Goal: Task Accomplishment & Management: Use online tool/utility

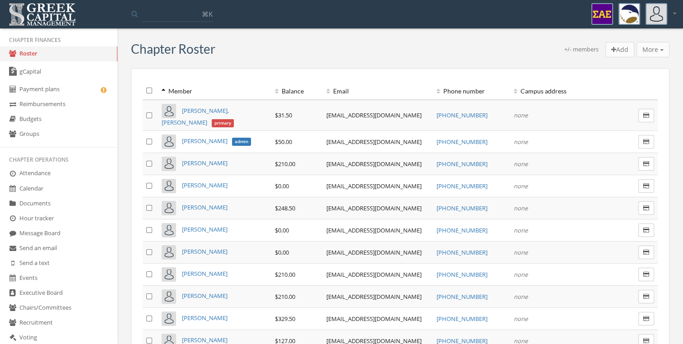
scroll to position [25, 0]
click at [62, 136] on link "Groups" at bounding box center [58, 135] width 117 height 15
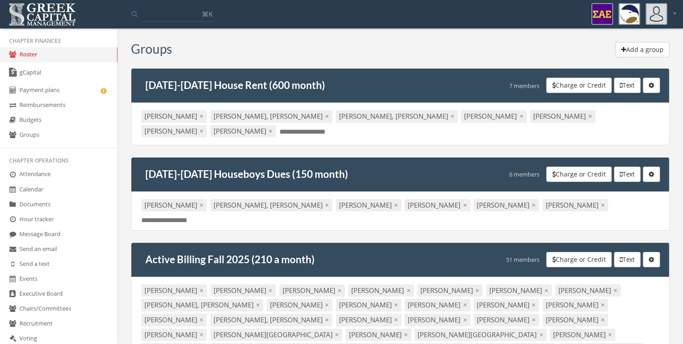
click at [632, 49] on button "Add a group" at bounding box center [642, 49] width 54 height 15
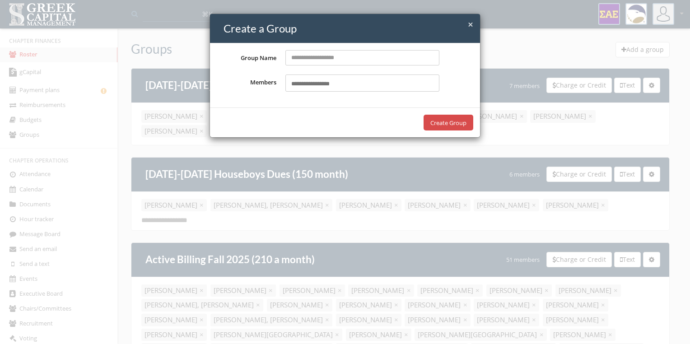
click at [468, 24] on span "×" at bounding box center [470, 24] width 5 height 13
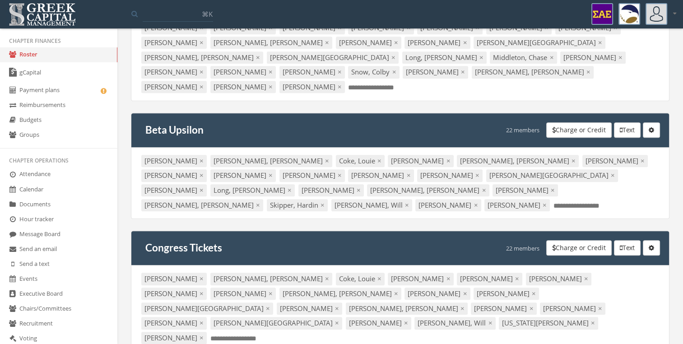
scroll to position [942, 0]
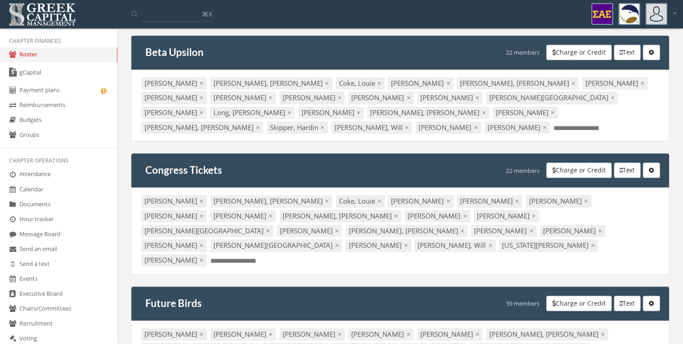
click at [564, 296] on button "Charge or Credit" at bounding box center [578, 303] width 65 height 15
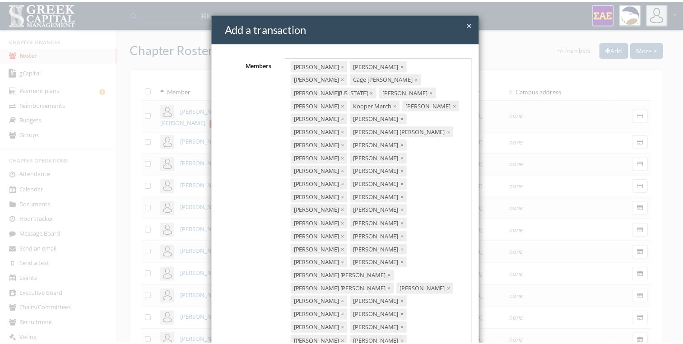
scroll to position [121, 0]
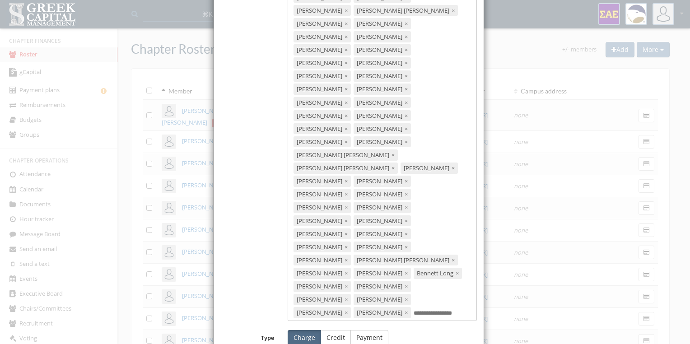
type input "**********"
type input "**"
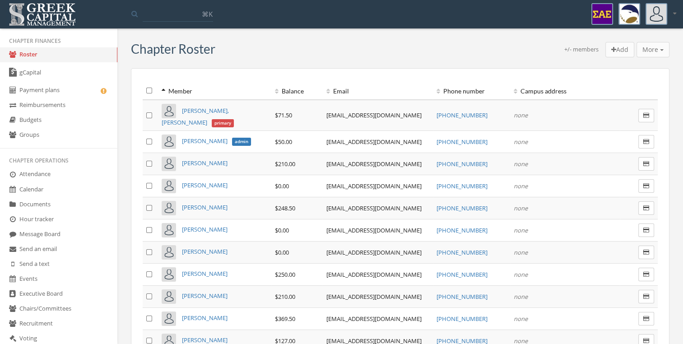
click at [53, 132] on link "Groups" at bounding box center [58, 135] width 117 height 15
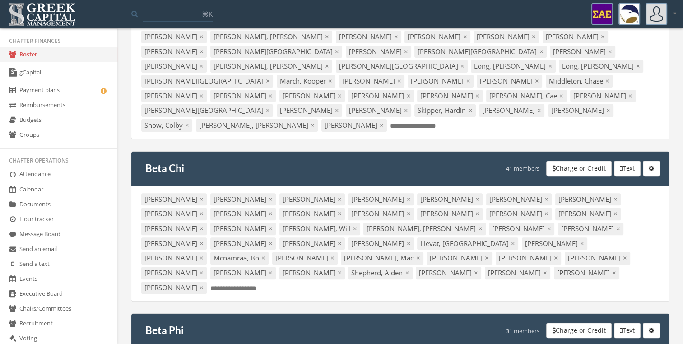
scroll to position [271, 0]
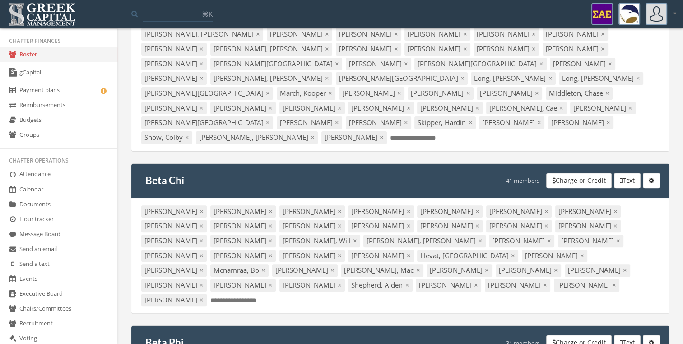
click at [569, 173] on button "Charge or Credit" at bounding box center [578, 180] width 65 height 15
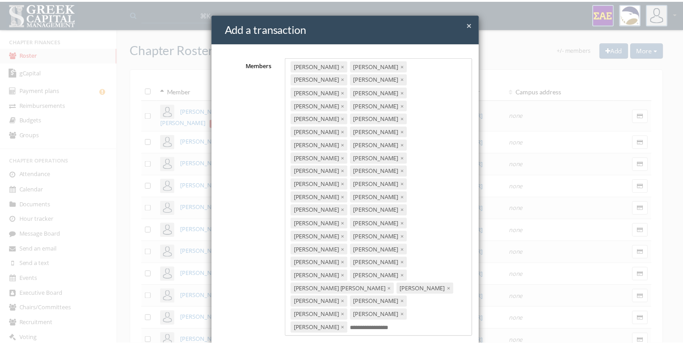
scroll to position [45, 0]
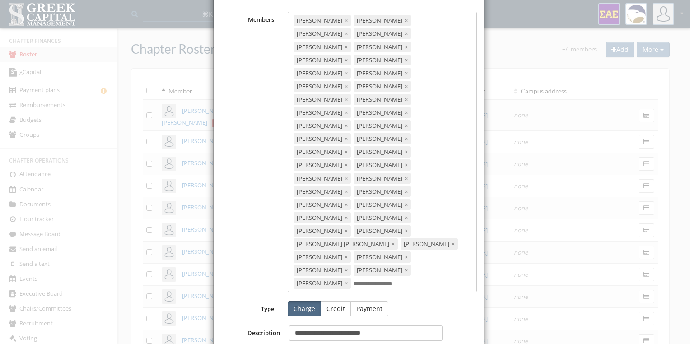
type input "**********"
type input "**"
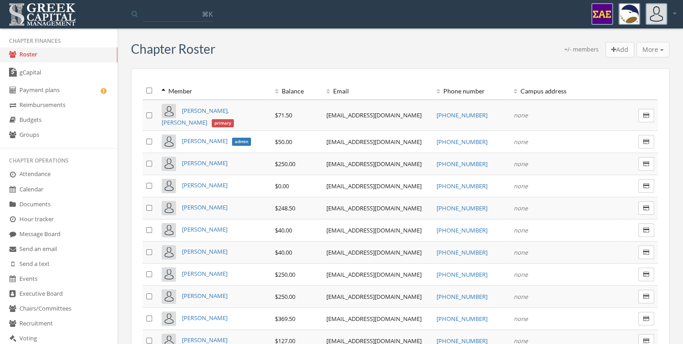
click at [184, 19] on input at bounding box center [178, 13] width 70 height 16
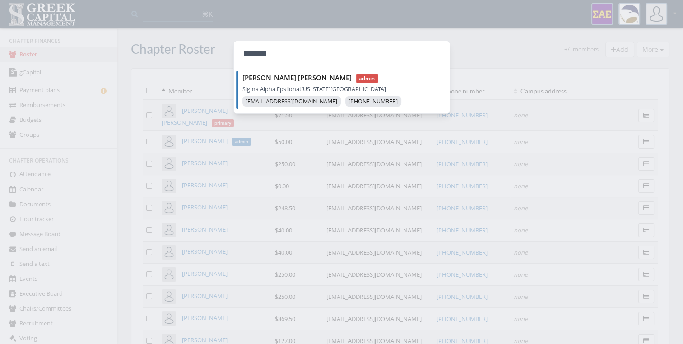
type input "******"
click at [280, 84] on p "Sigma Alpha Epsilon at [US_STATE][GEOGRAPHIC_DATA]" at bounding box center [345, 88] width 207 height 9
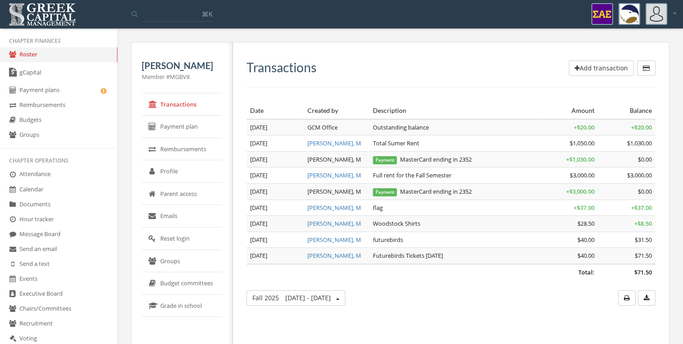
click at [62, 131] on link "Groups" at bounding box center [58, 135] width 117 height 15
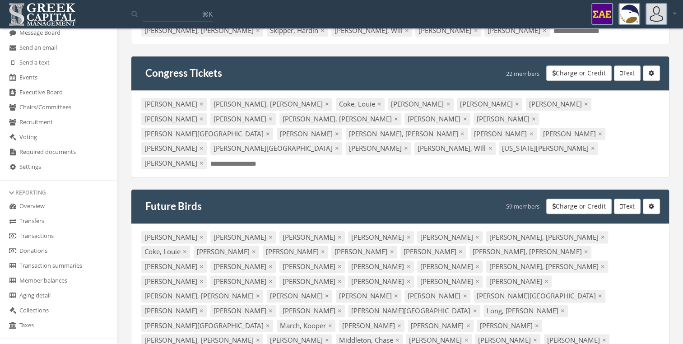
scroll to position [226, 0]
click at [54, 205] on link "Overview" at bounding box center [58, 207] width 117 height 15
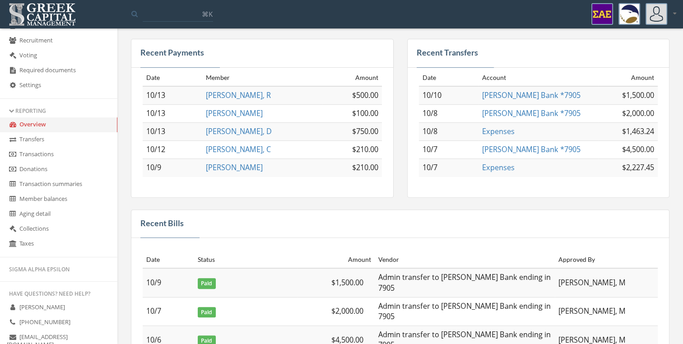
scroll to position [325, 0]
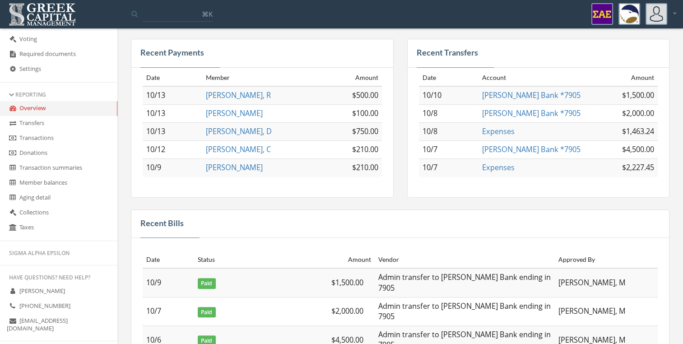
click at [74, 140] on link "Transactions" at bounding box center [58, 138] width 117 height 15
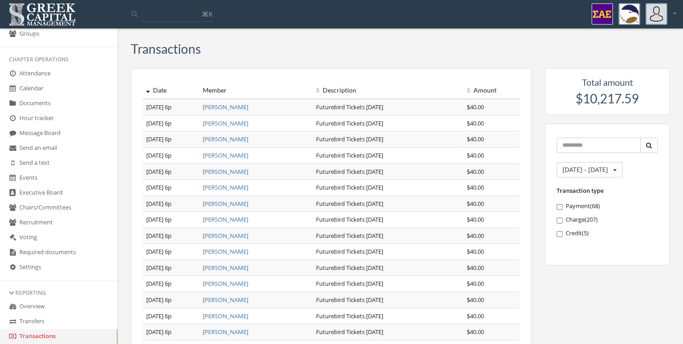
scroll to position [36, 0]
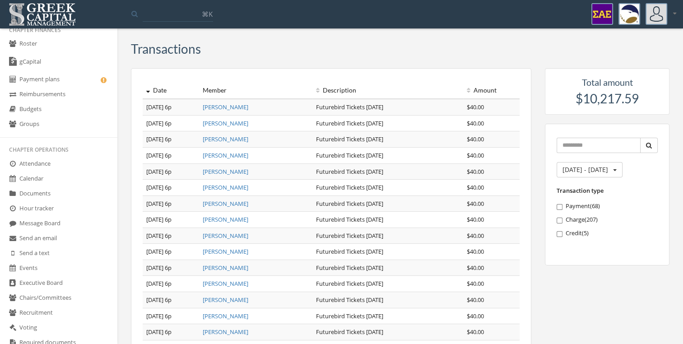
click at [64, 128] on link "Groups" at bounding box center [58, 124] width 117 height 15
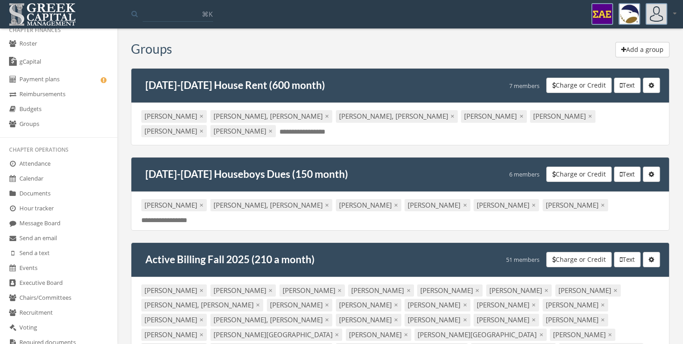
click at [626, 50] on button "Add a group" at bounding box center [642, 49] width 54 height 15
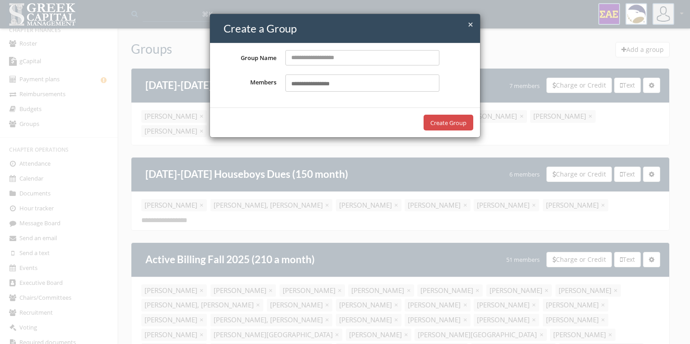
click at [473, 23] on span "×" at bounding box center [470, 24] width 5 height 13
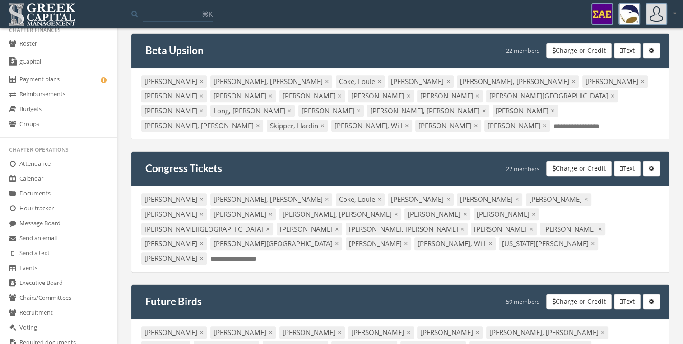
scroll to position [945, 0]
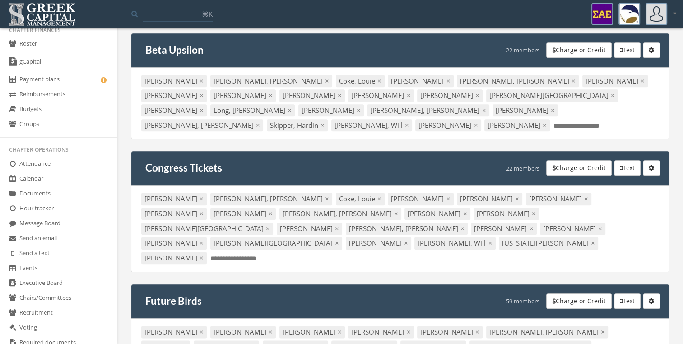
click at [574, 293] on button "Charge or Credit" at bounding box center [578, 300] width 65 height 15
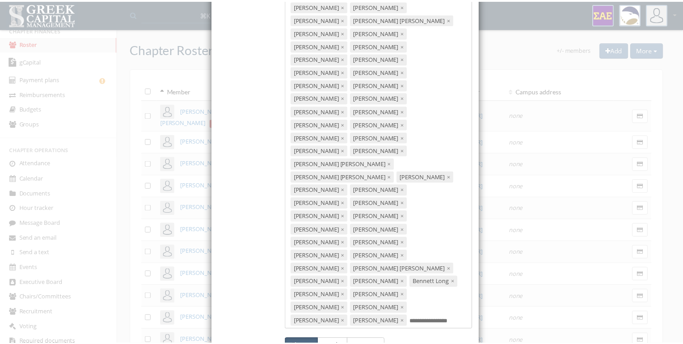
scroll to position [121, 0]
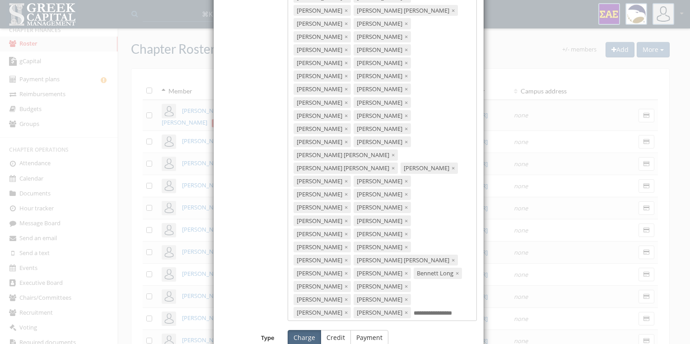
click at [526, 11] on div "× Close Add a transaction Members [PERSON_NAME] × [PERSON_NAME] × [PERSON_NAME]…" at bounding box center [345, 172] width 690 height 344
